Goal: Information Seeking & Learning: Learn about a topic

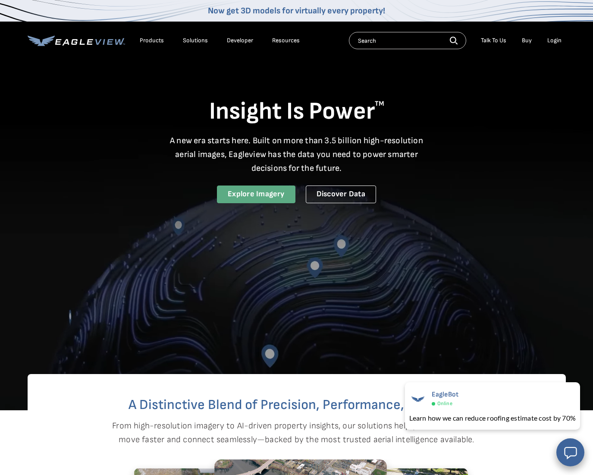
click at [273, 191] on link "Explore Imagery" at bounding box center [256, 194] width 78 height 18
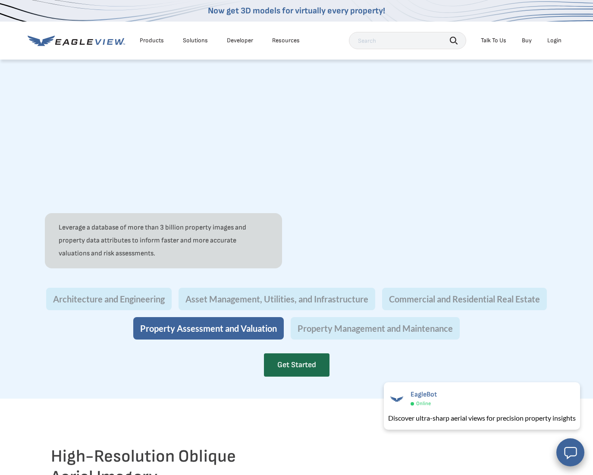
scroll to position [685, 0]
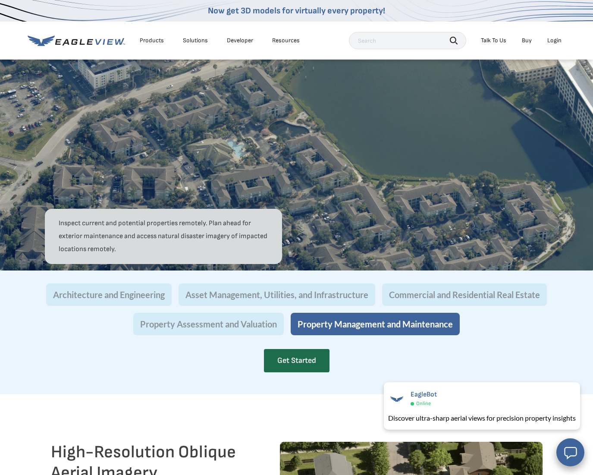
click at [365, 333] on div "Architecture and Engineering Asset Management, Utilities, and Infrastructure Co…" at bounding box center [296, 309] width 504 height 52
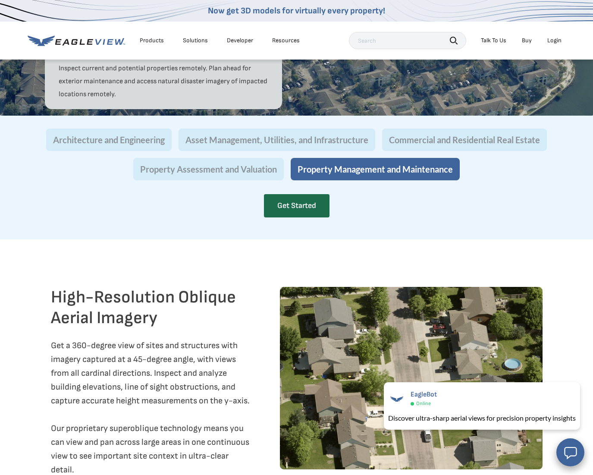
scroll to position [844, 0]
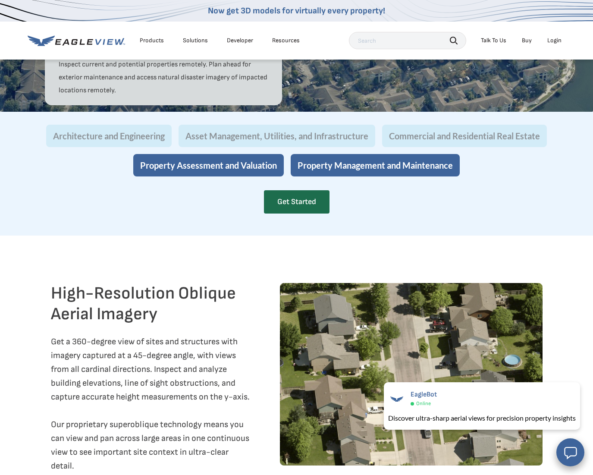
click at [217, 176] on button "Property Assessment and Valuation" at bounding box center [208, 165] width 150 height 22
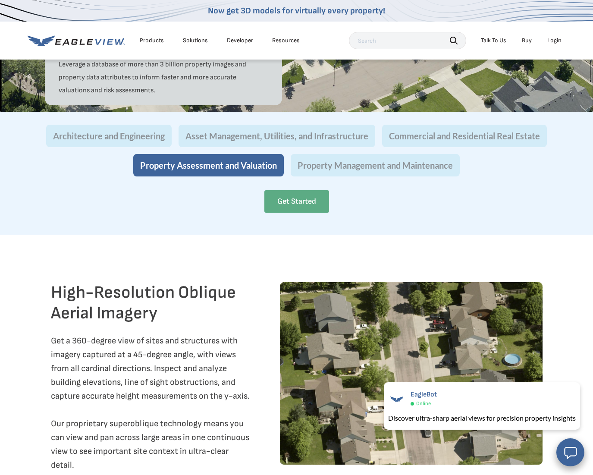
click at [309, 213] on link "Get Started" at bounding box center [296, 201] width 65 height 22
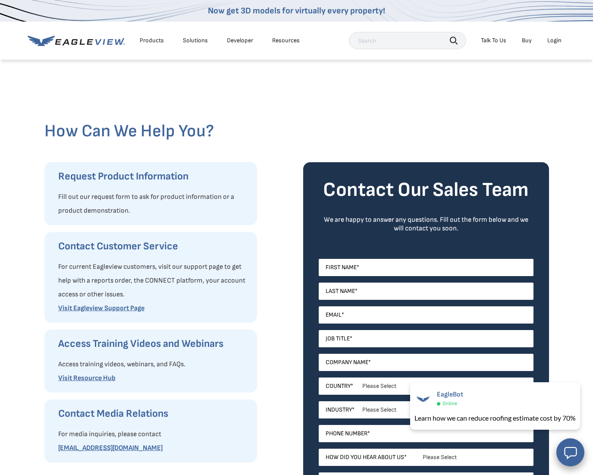
click at [148, 42] on div "Products" at bounding box center [152, 41] width 24 height 8
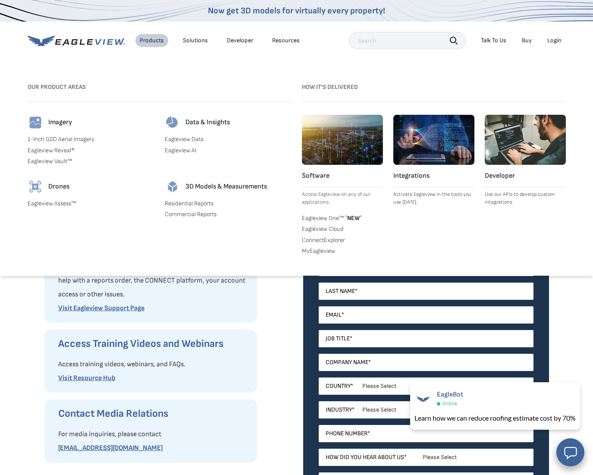
click at [103, 41] on icon at bounding box center [104, 42] width 2 height 6
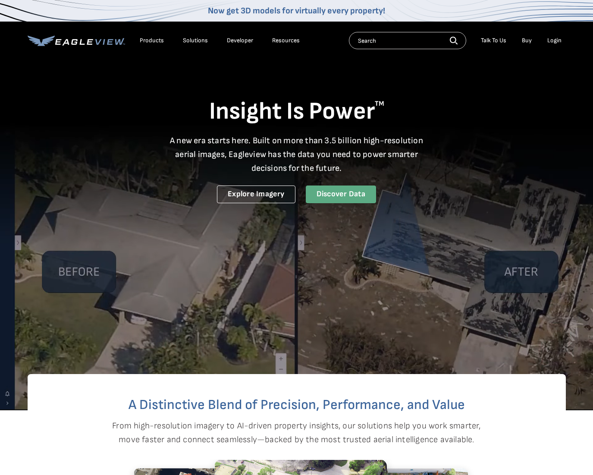
click at [334, 198] on link "Discover Data" at bounding box center [341, 194] width 70 height 18
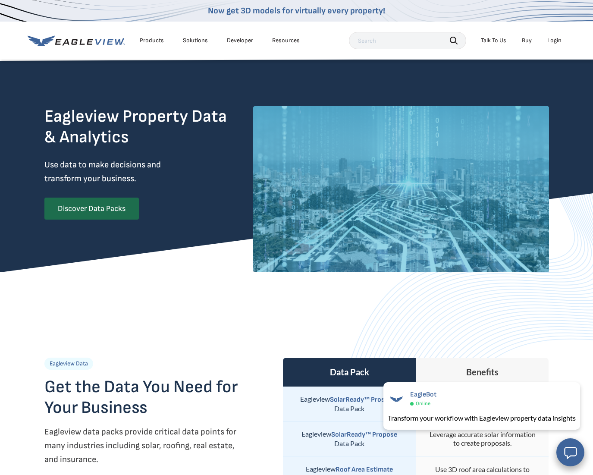
click at [146, 38] on div "Products" at bounding box center [152, 41] width 24 height 8
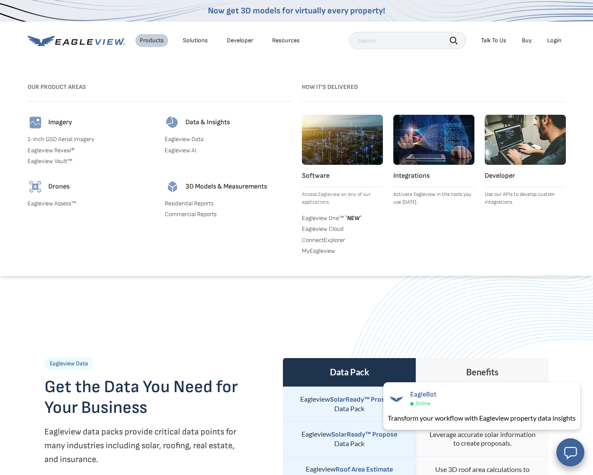
click at [328, 218] on link "Eagleview One™ * NEW *" at bounding box center [342, 217] width 81 height 9
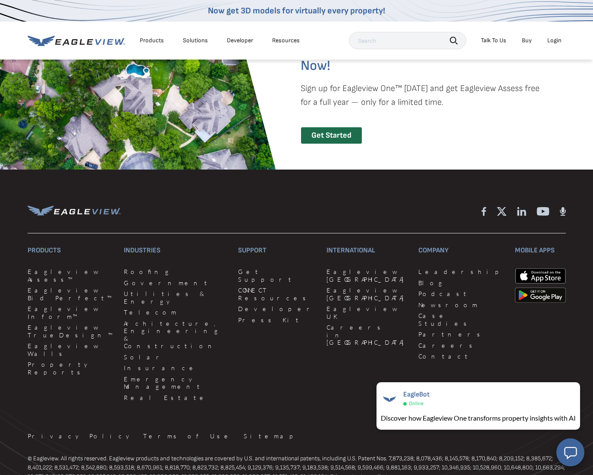
scroll to position [1925, 0]
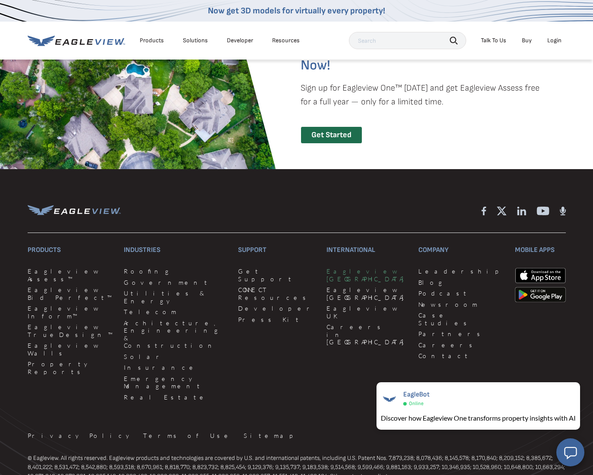
click at [326, 272] on link "Eagleview [GEOGRAPHIC_DATA]" at bounding box center [366, 274] width 81 height 15
